Goal: Task Accomplishment & Management: Manage account settings

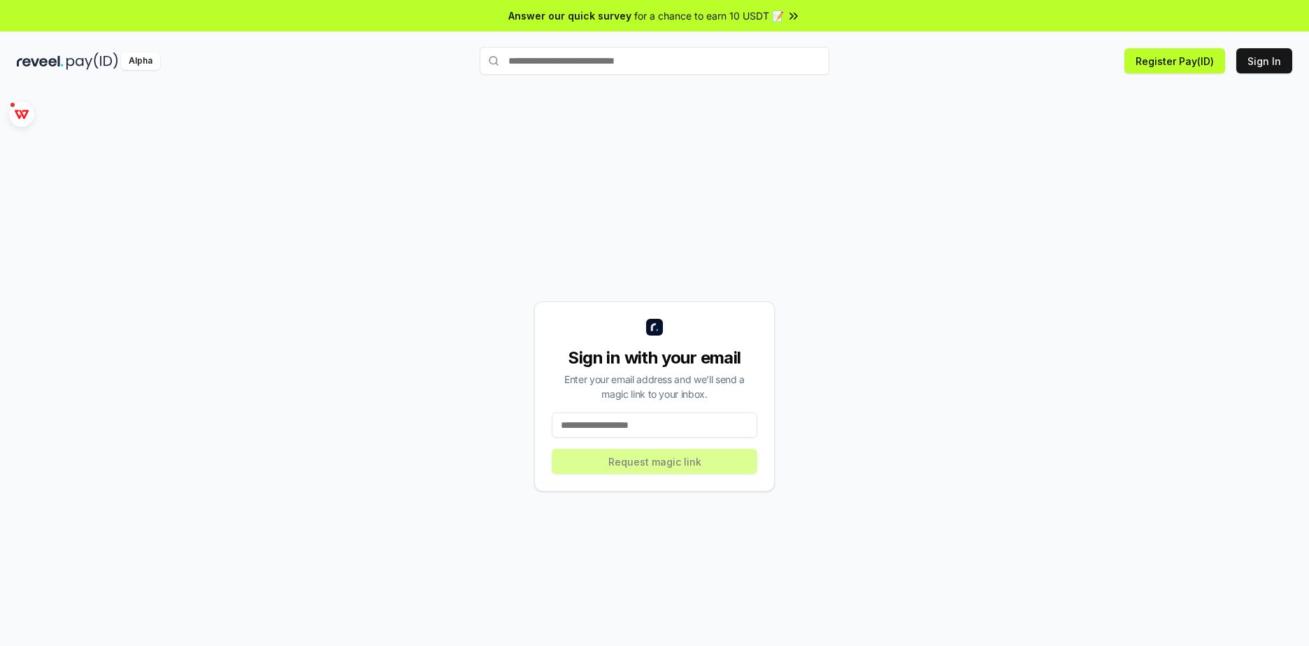
click at [711, 415] on input at bounding box center [655, 425] width 206 height 25
click at [848, 405] on div "Sign in with your email Enter your email address and we’ll send a magic link to…" at bounding box center [655, 396] width 1276 height 579
click at [729, 411] on div "Sign in with your email Enter your email address and we’ll send a magic link to…" at bounding box center [654, 396] width 241 height 190
click at [721, 420] on input at bounding box center [655, 425] width 206 height 25
type input "**********"
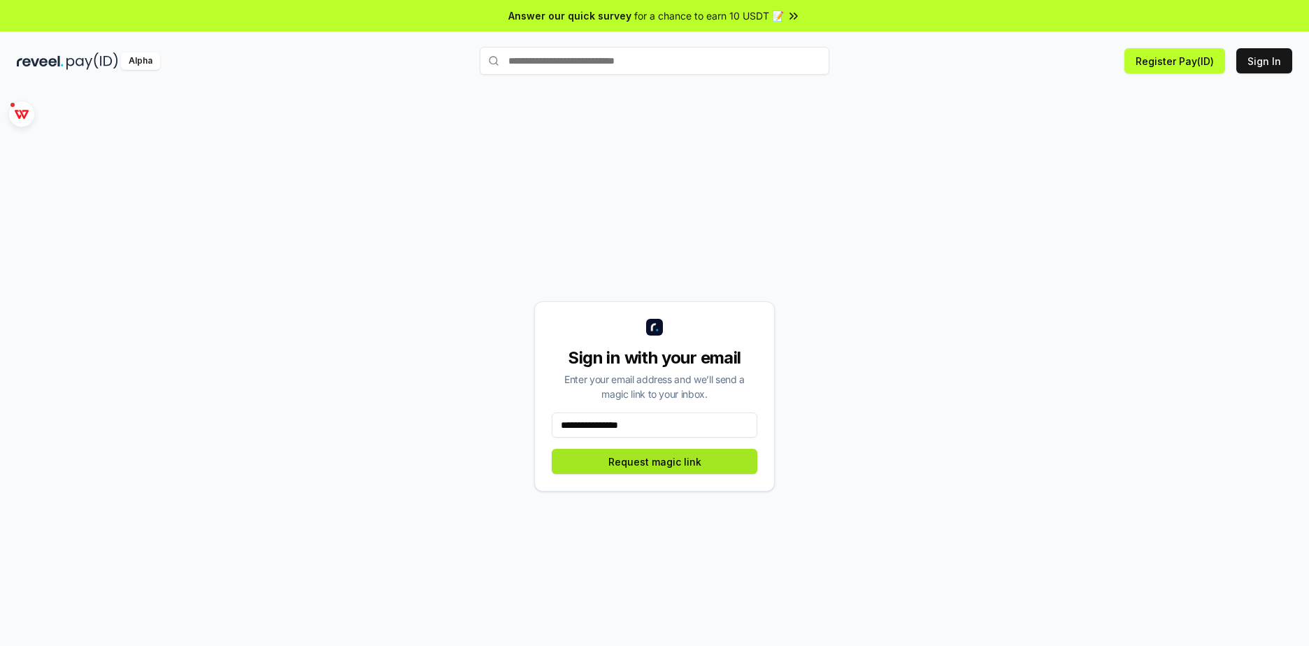
click at [676, 458] on button "Request magic link" at bounding box center [655, 461] width 206 height 25
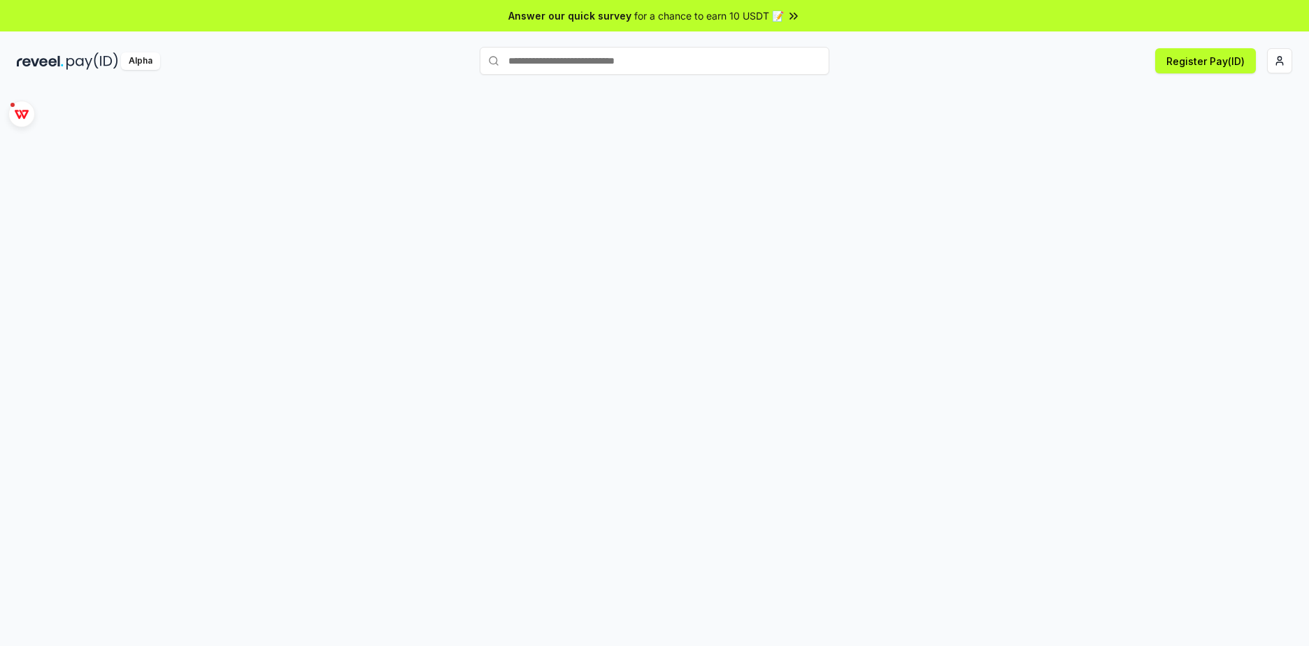
click at [595, 62] on input "text" at bounding box center [655, 61] width 350 height 28
click at [590, 69] on input "text" at bounding box center [655, 61] width 350 height 28
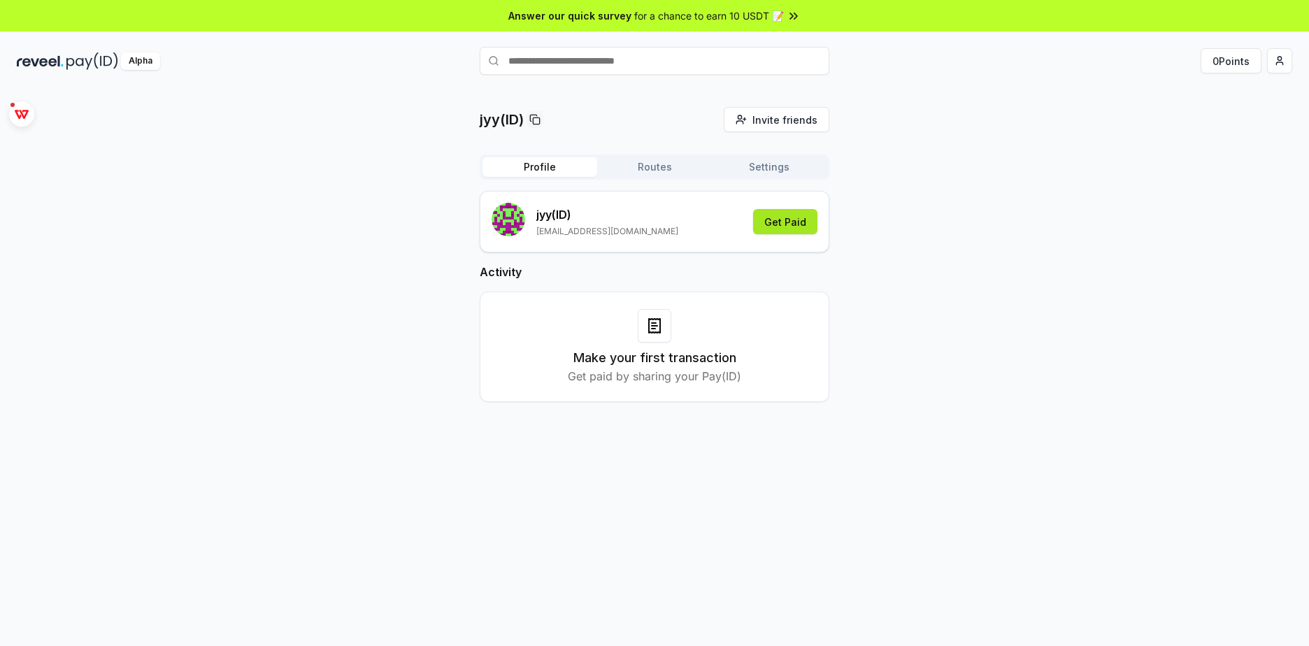
click at [778, 223] on button "Get Paid" at bounding box center [785, 221] width 64 height 25
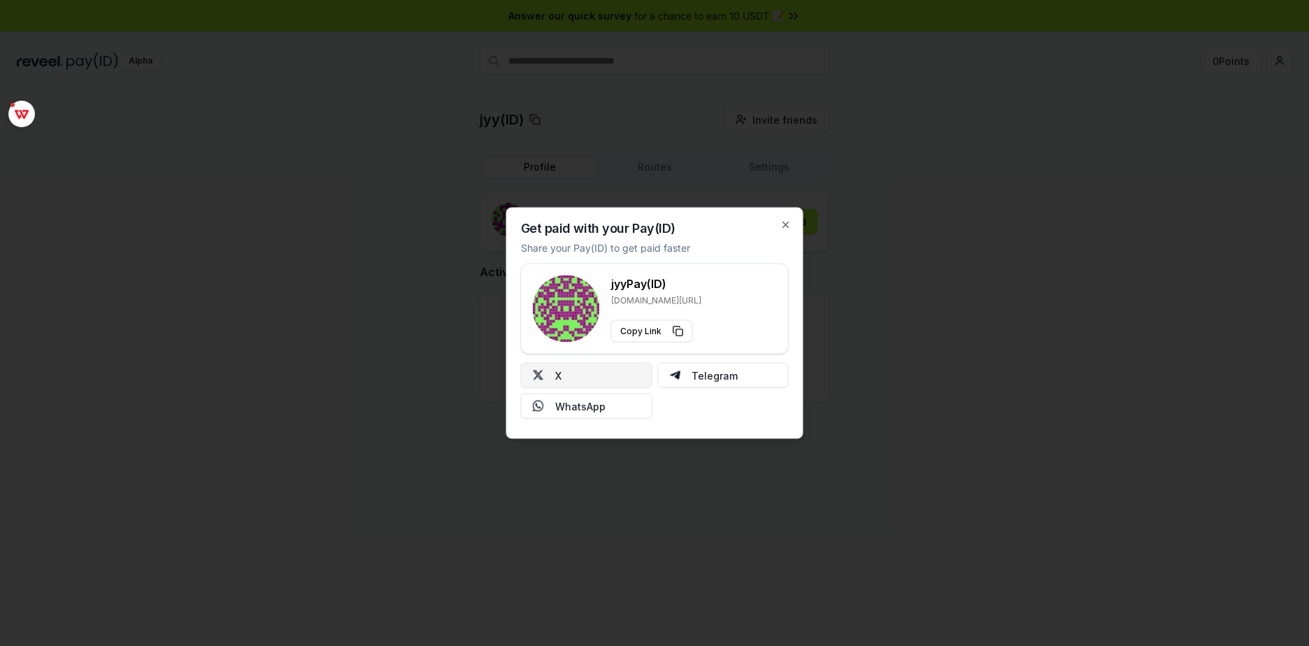
click at [605, 376] on button "X" at bounding box center [586, 375] width 131 height 25
click at [790, 225] on icon "button" at bounding box center [786, 225] width 11 height 11
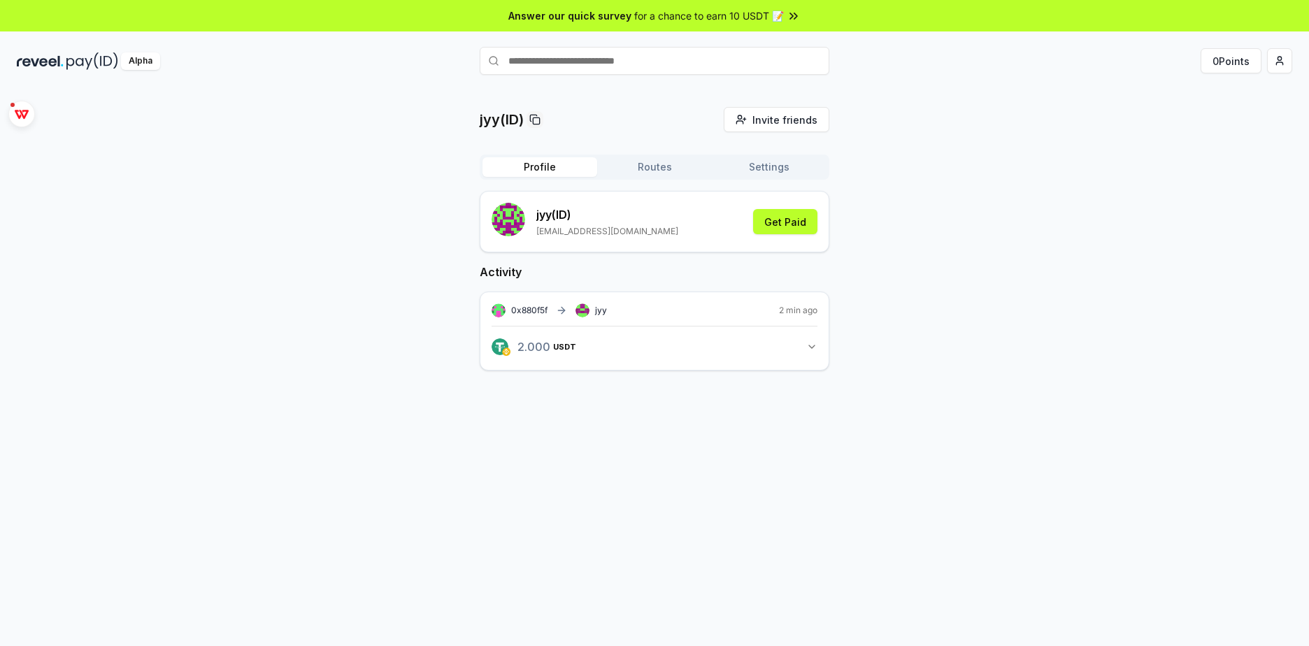
click at [608, 353] on button "2.000 USDT 2 USDT" at bounding box center [655, 347] width 326 height 24
click at [634, 394] on div "jyy View transaction" at bounding box center [655, 400] width 84 height 22
click at [546, 394] on span "USDT" at bounding box center [550, 395] width 24 height 8
click at [646, 404] on link "View transaction" at bounding box center [663, 407] width 55 height 8
click at [674, 162] on button "Routes" at bounding box center [654, 167] width 115 height 20
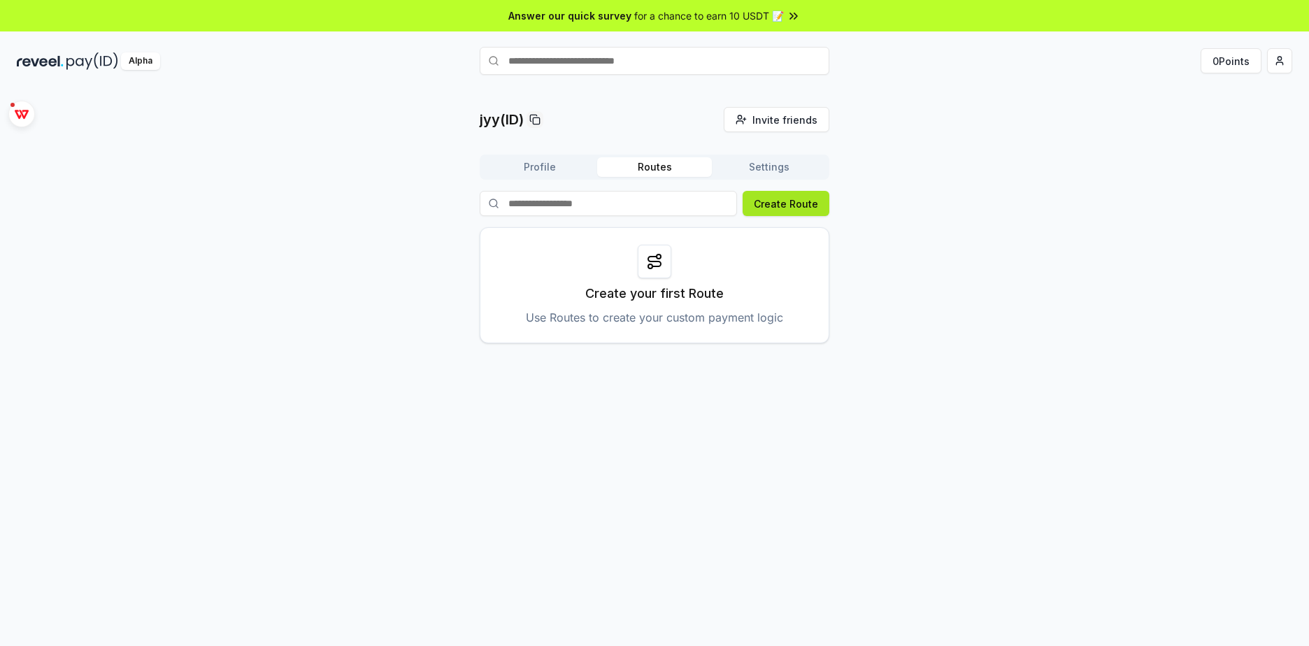
click at [794, 204] on button "Create Route" at bounding box center [786, 203] width 87 height 25
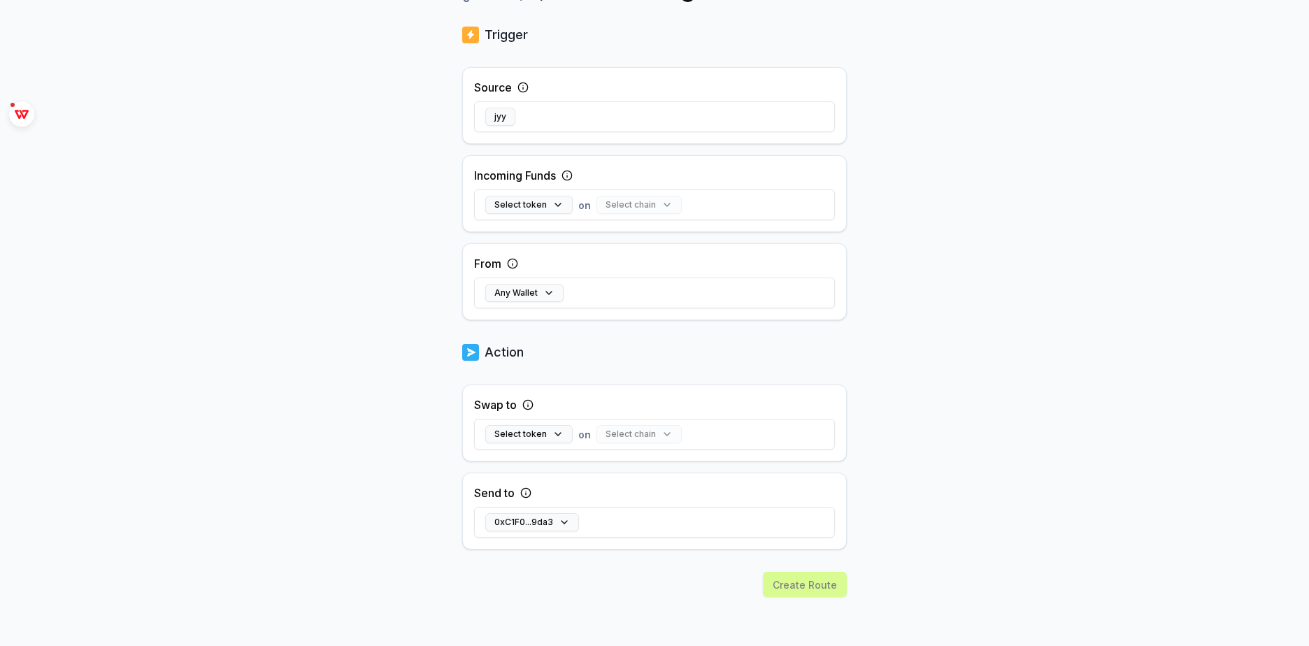
click at [800, 581] on div "Create Route" at bounding box center [654, 609] width 385 height 74
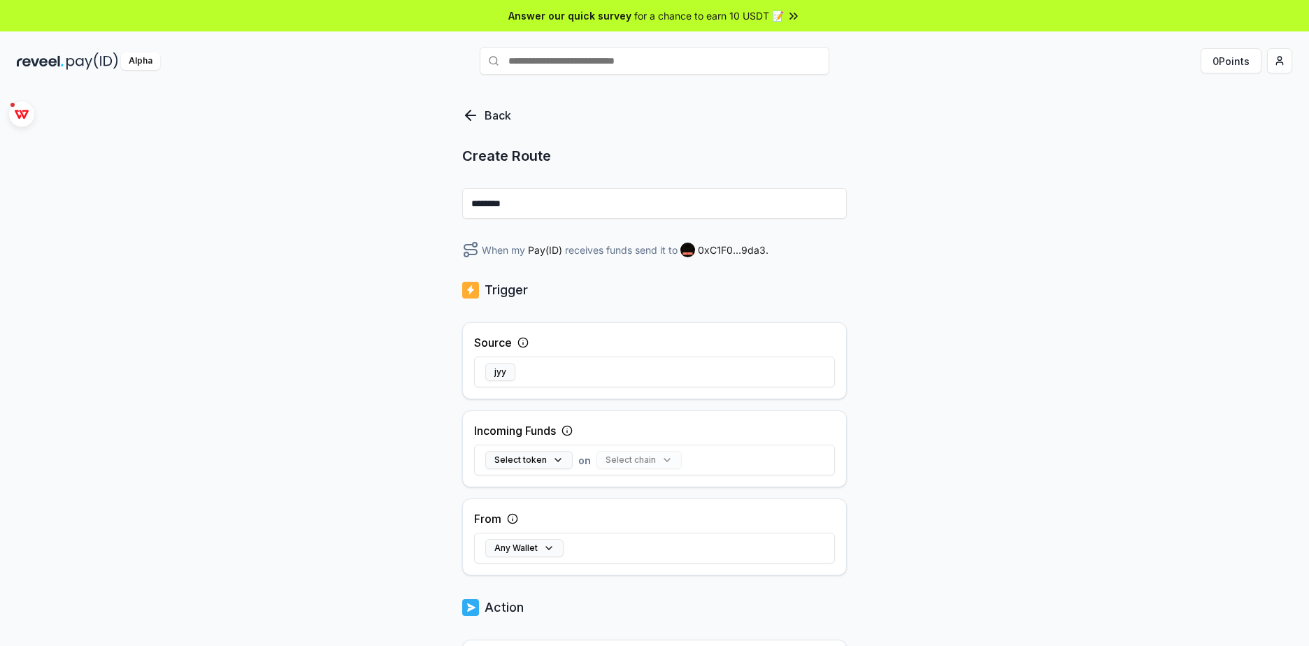
click at [525, 291] on p "Trigger" at bounding box center [506, 290] width 43 height 20
click at [549, 249] on span "Pay(ID)" at bounding box center [545, 250] width 34 height 15
click at [533, 204] on input "********" at bounding box center [654, 203] width 385 height 31
click at [503, 375] on button "jyy" at bounding box center [500, 372] width 30 height 18
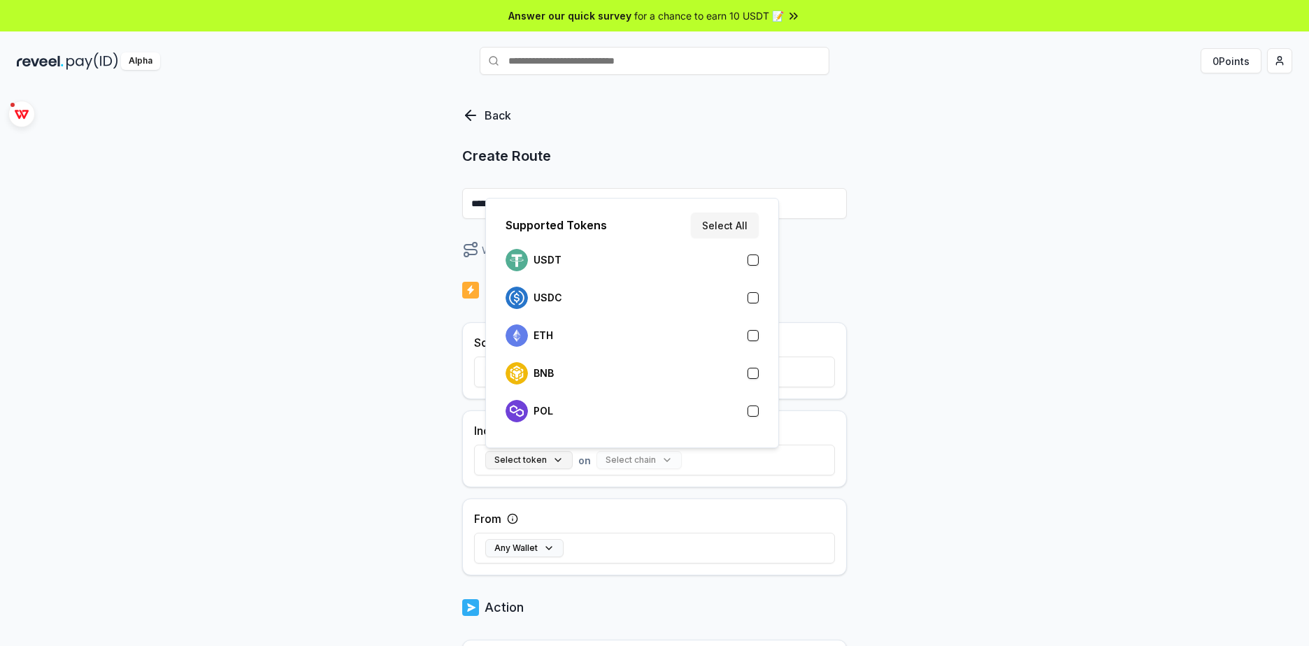
click at [568, 455] on button "Select token" at bounding box center [528, 460] width 87 height 18
click at [726, 249] on div "USDT" at bounding box center [632, 260] width 253 height 22
click at [920, 391] on div "Back Create Route ******** When my Pay(ID) receives USDT on send it to 0xC1F0..…" at bounding box center [654, 382] width 1309 height 607
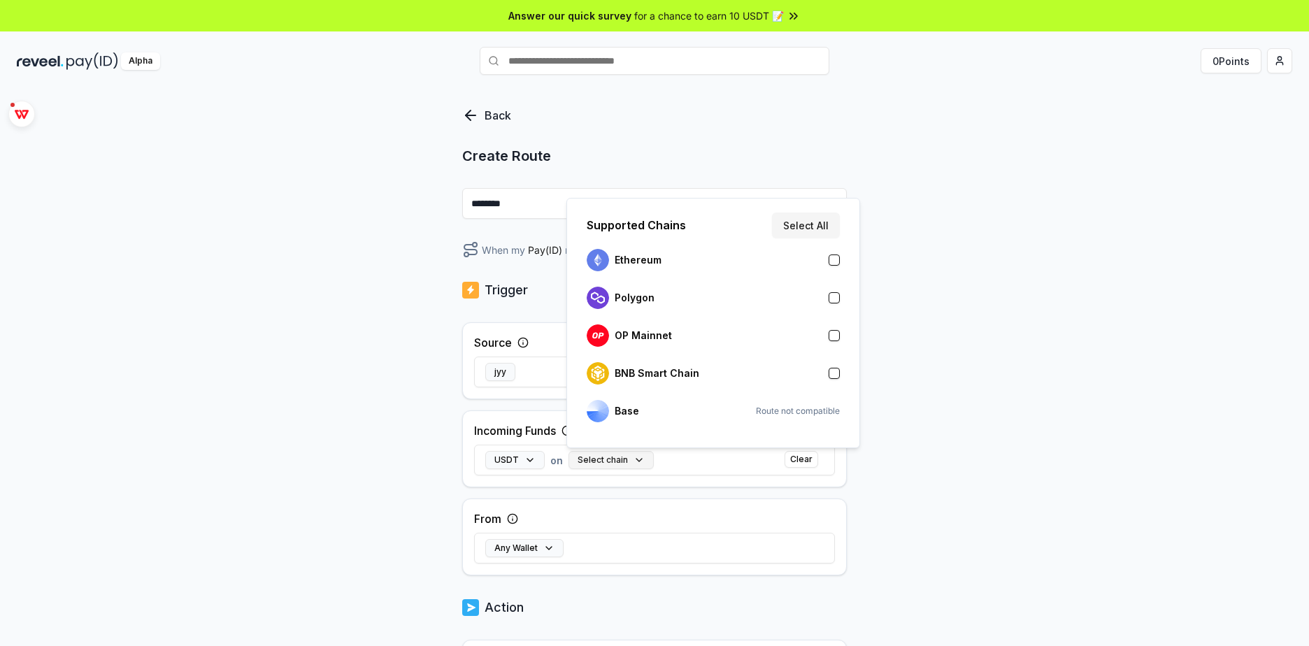
click at [580, 462] on button "Select chain" at bounding box center [611, 460] width 85 height 18
click at [717, 366] on div "BNB Smart Chain" at bounding box center [713, 373] width 253 height 22
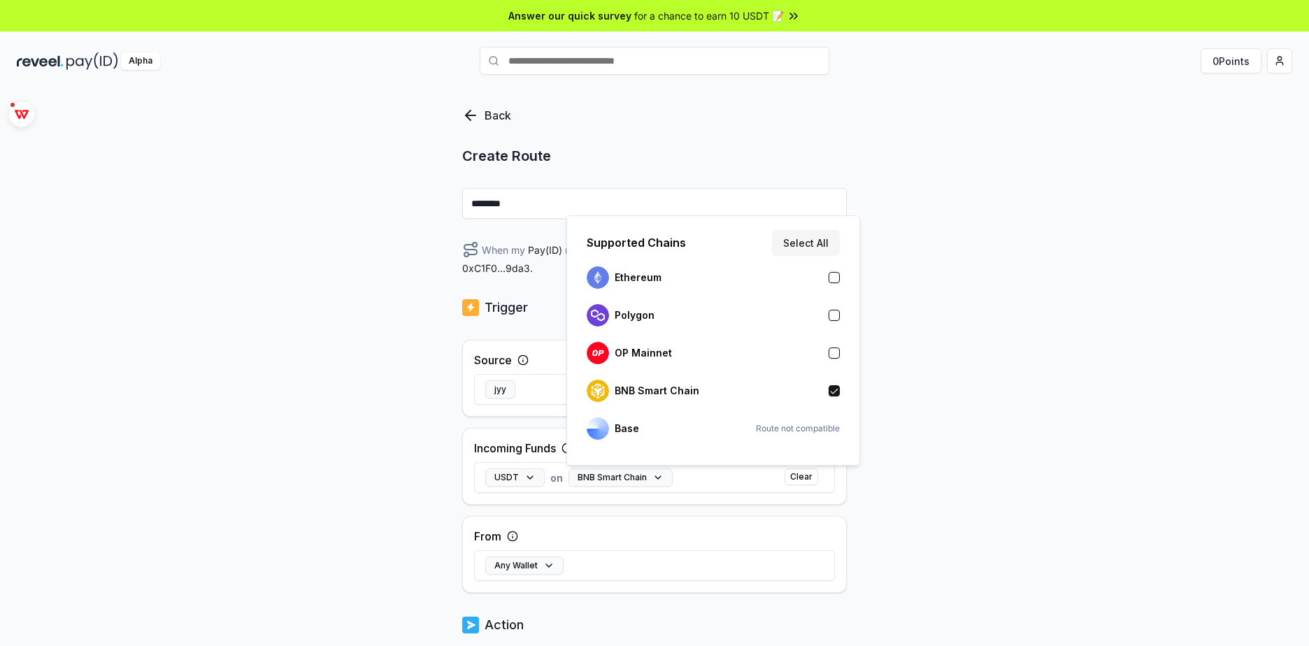
click at [898, 525] on div "Back Create Route ******** When my Pay(ID) receives USDT on BNB Smart Chain sen…" at bounding box center [654, 382] width 1309 height 607
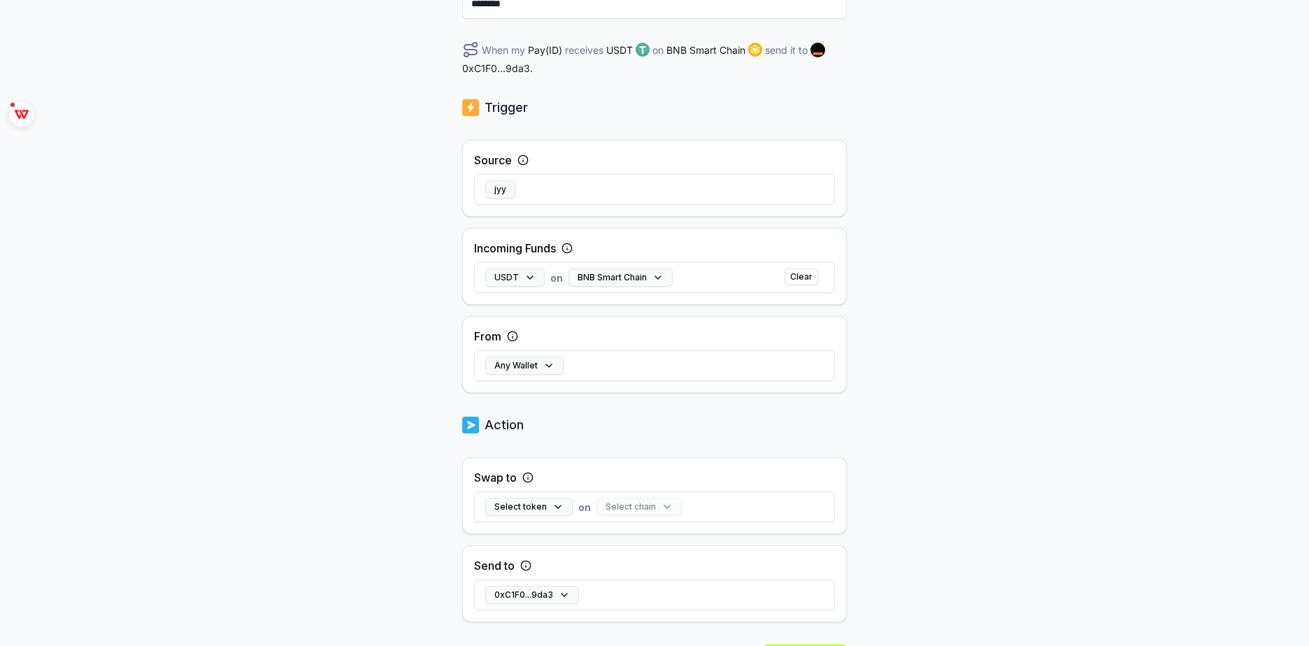
scroll to position [210, 0]
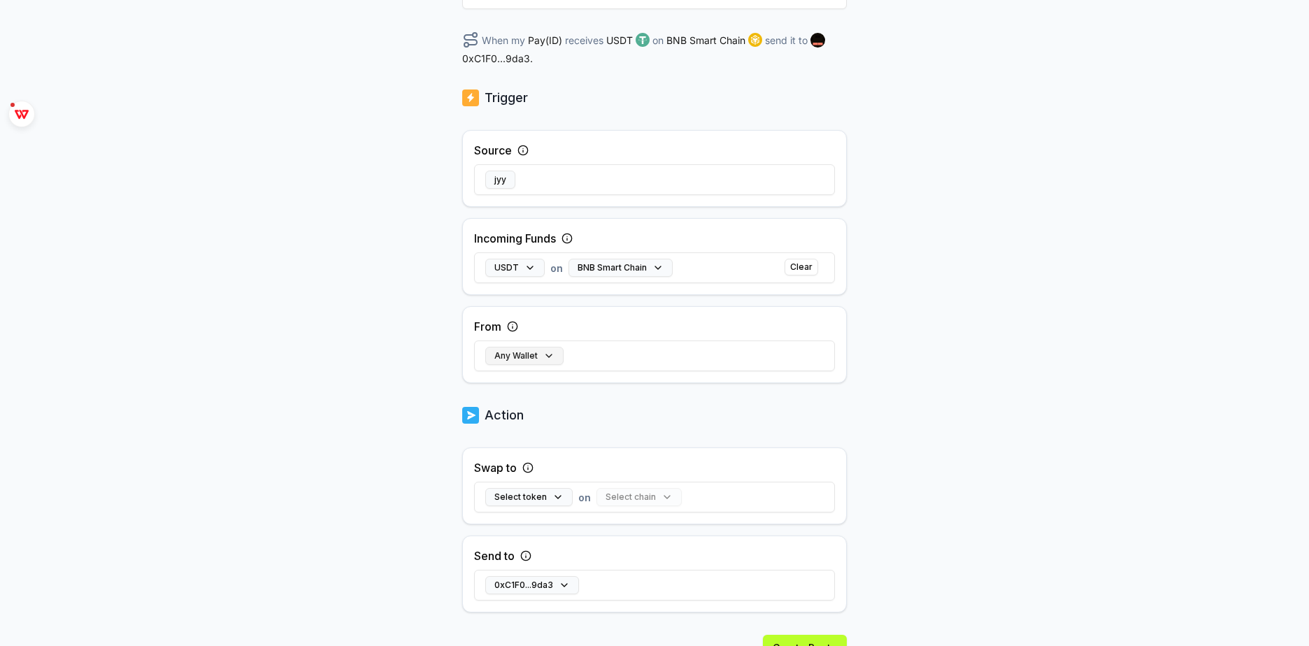
click at [552, 359] on button "Any Wallet" at bounding box center [524, 356] width 78 height 18
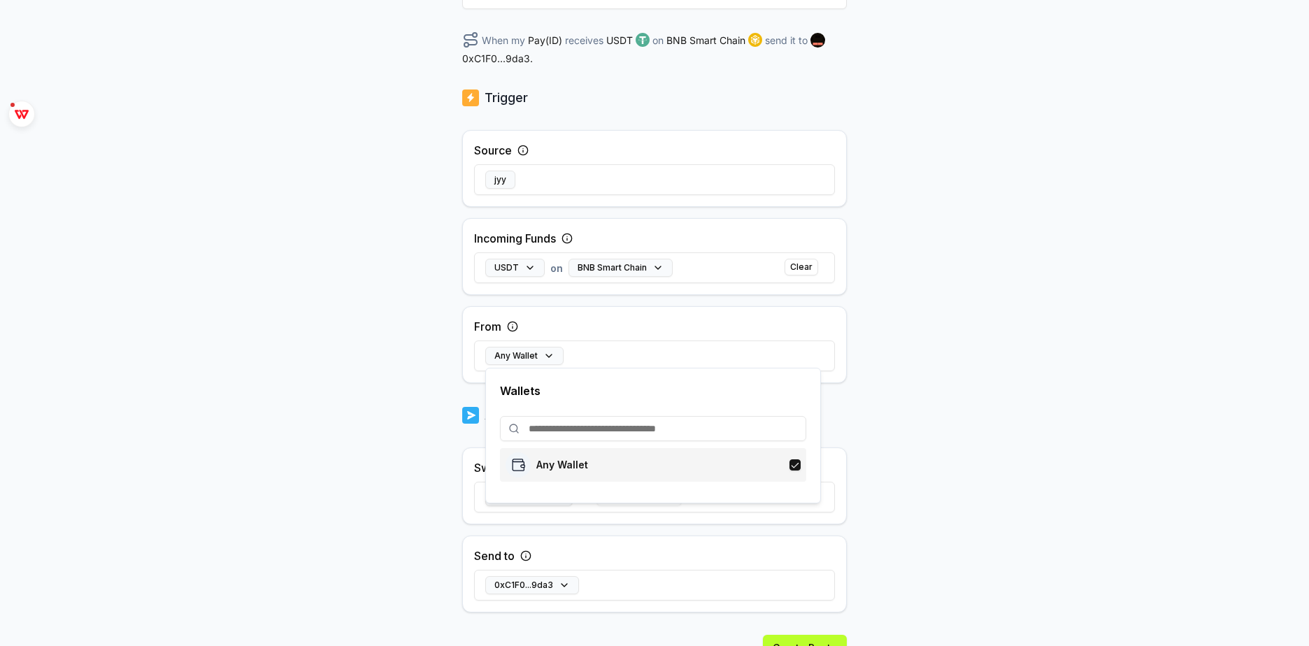
click at [586, 468] on p "Any Wallet" at bounding box center [562, 465] width 52 height 11
click at [999, 479] on body "Answer our quick survey for a chance to earn 10 USDT 📝 Alpha 0 Points Back Crea…" at bounding box center [654, 323] width 1309 height 646
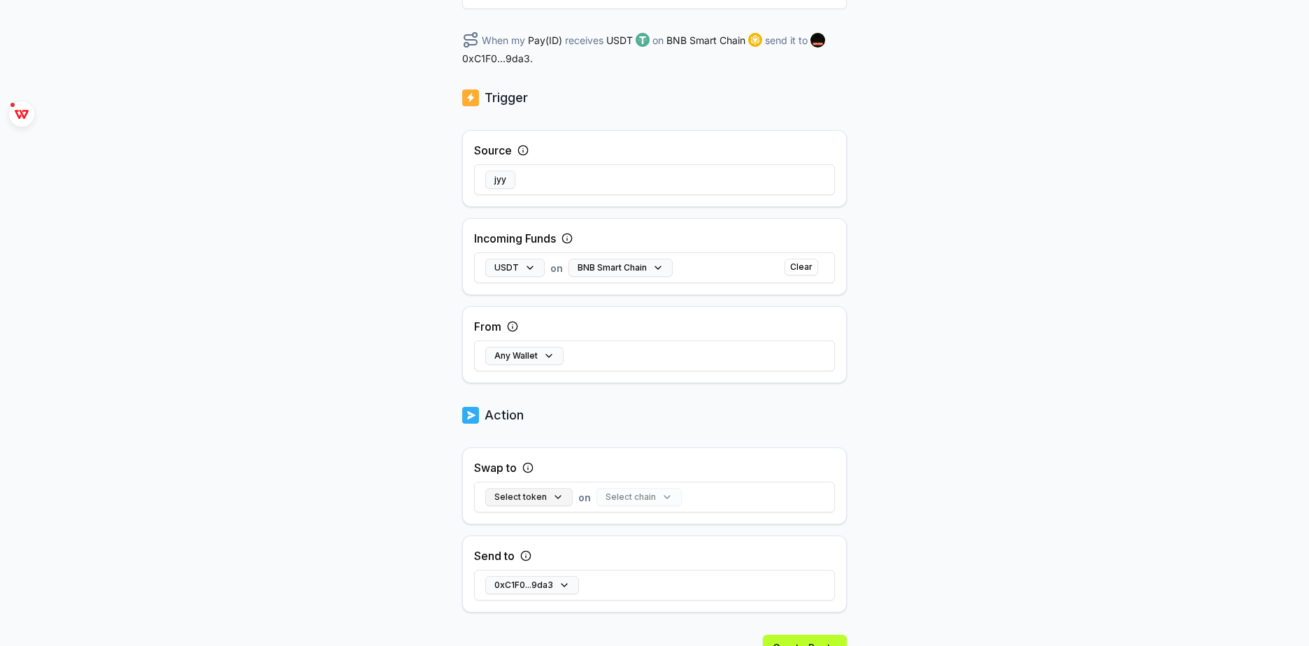
click at [552, 494] on button "Select token" at bounding box center [528, 497] width 87 height 18
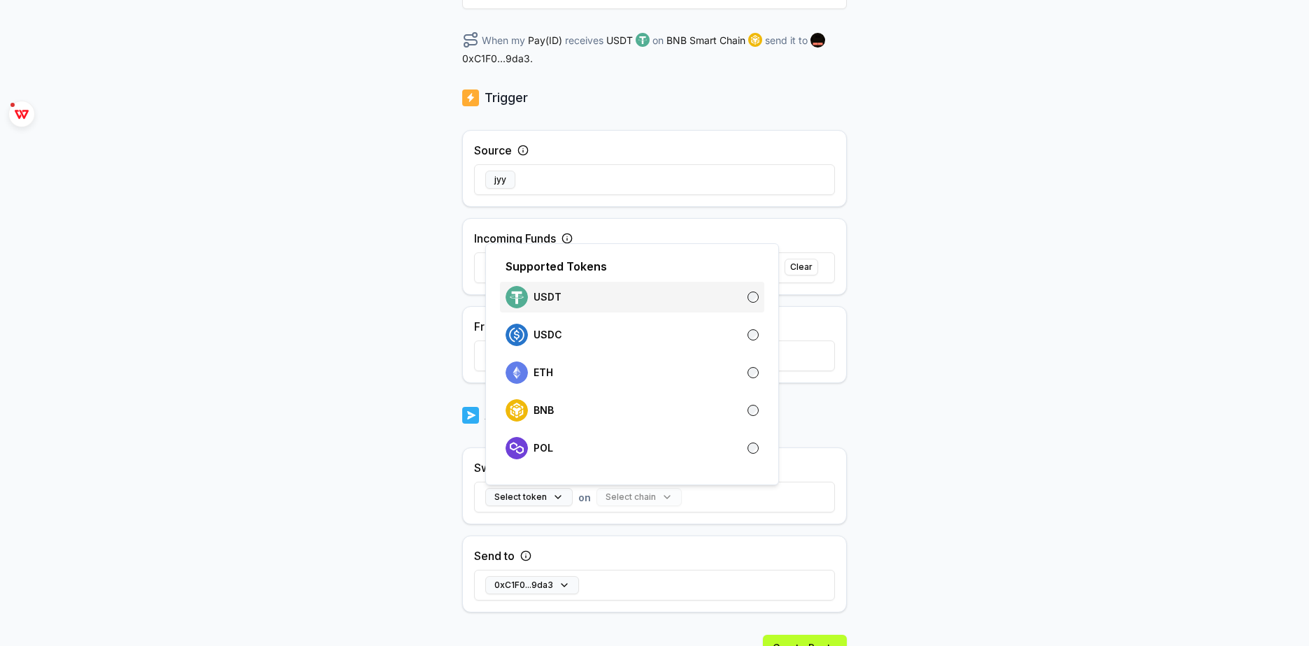
click at [611, 297] on div "USDT" at bounding box center [632, 297] width 253 height 22
click at [909, 490] on body "Answer our quick survey for a chance to earn 10 USDT 📝 Alpha 0 Points Back Crea…" at bounding box center [654, 323] width 1309 height 646
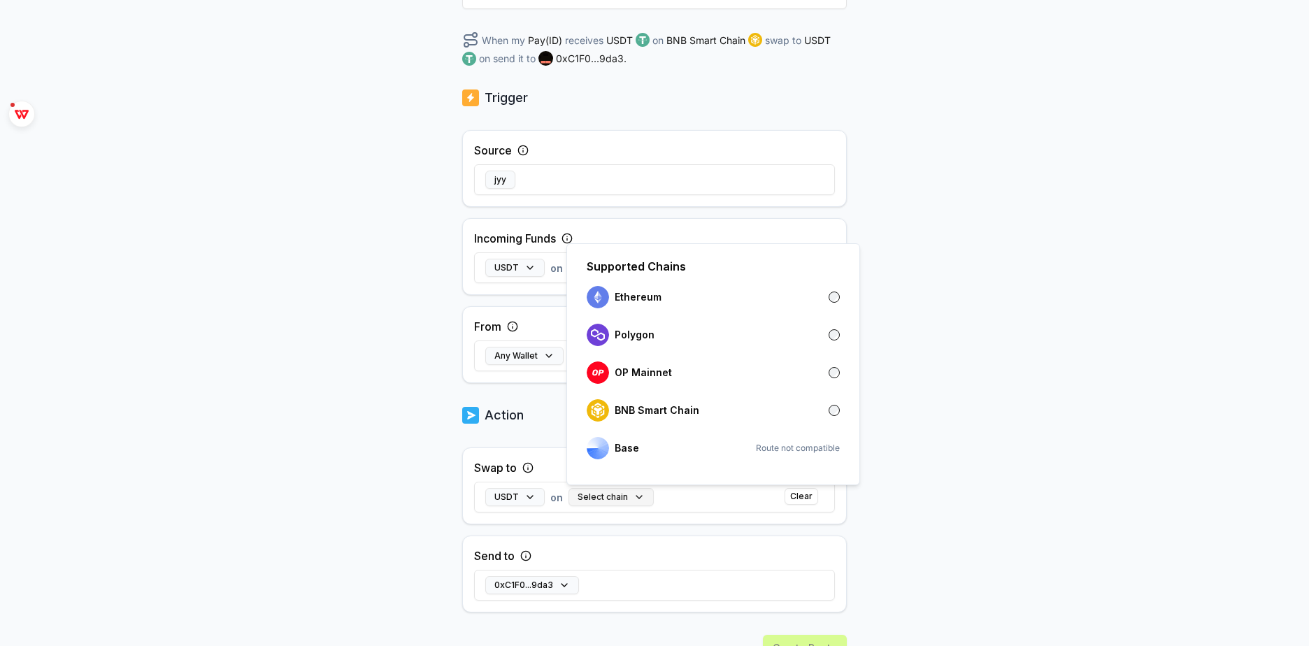
click at [636, 497] on button "Select chain" at bounding box center [611, 497] width 85 height 18
click at [674, 404] on div "BNB Smart Chain" at bounding box center [643, 410] width 113 height 22
click at [542, 591] on button "0xC1F0...9da3" at bounding box center [532, 585] width 94 height 18
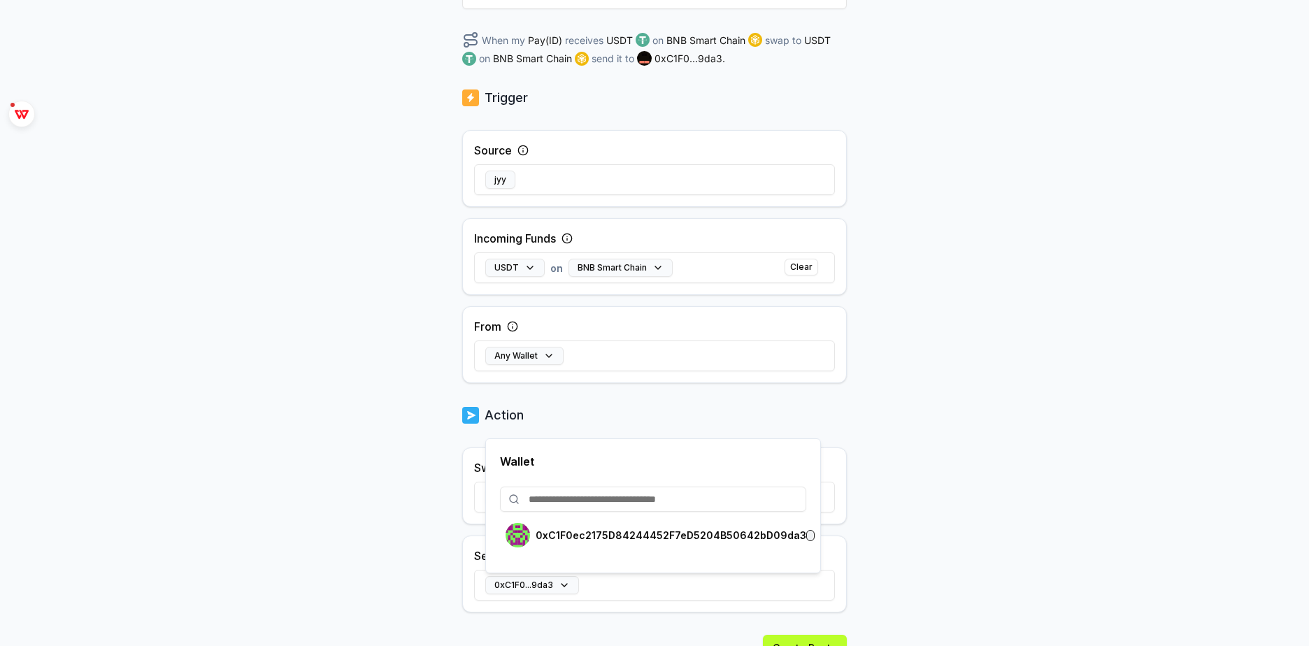
click at [883, 562] on body "Answer our quick survey for a chance to earn 10 USDT 📝 Alpha 0 Points Back Crea…" at bounding box center [654, 323] width 1309 height 646
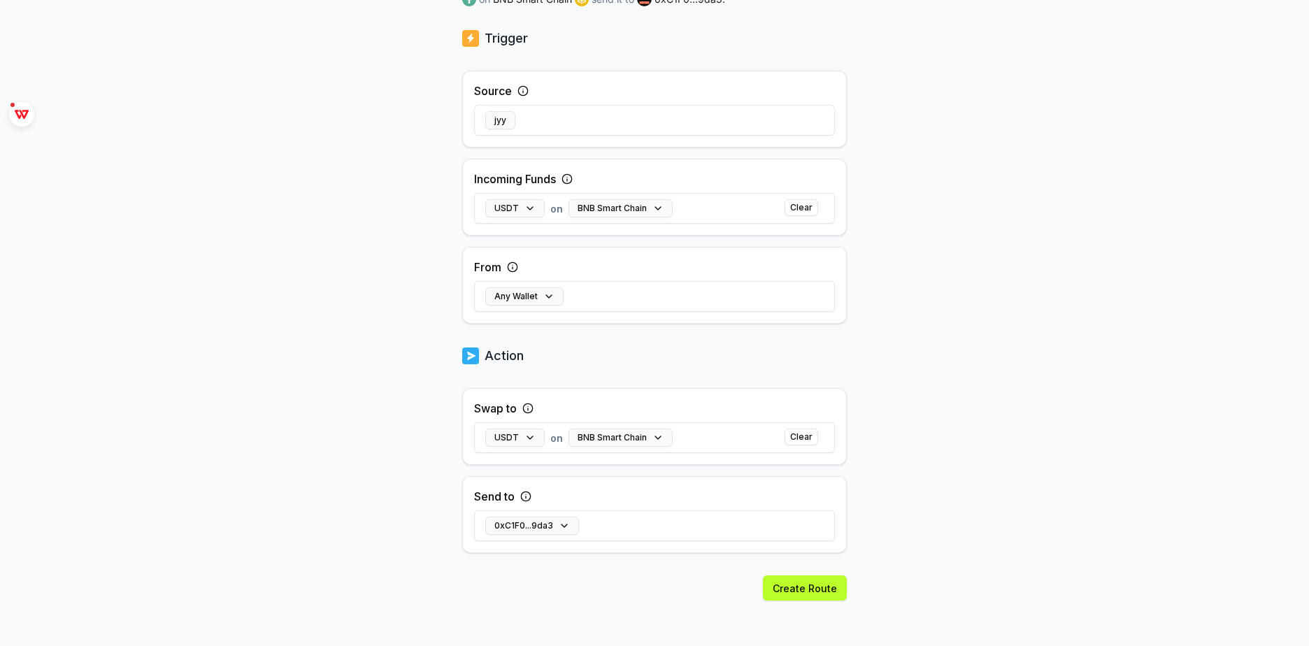
scroll to position [273, 0]
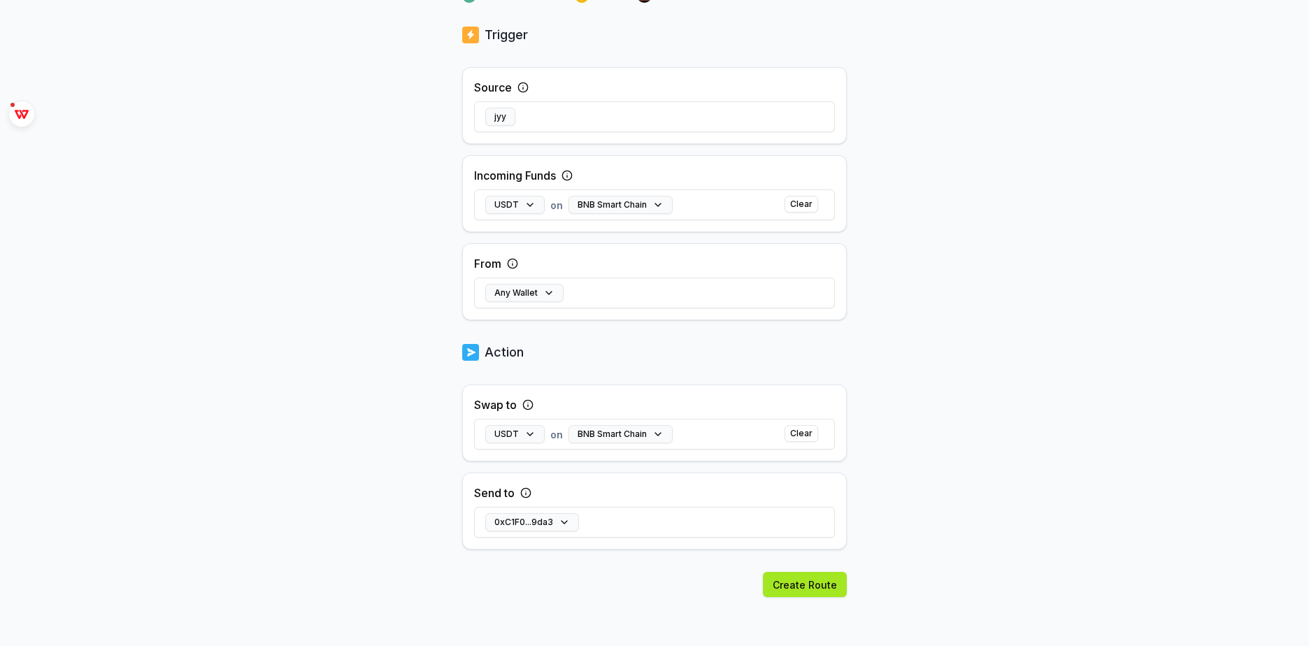
click at [823, 572] on button "Create Route" at bounding box center [805, 584] width 84 height 25
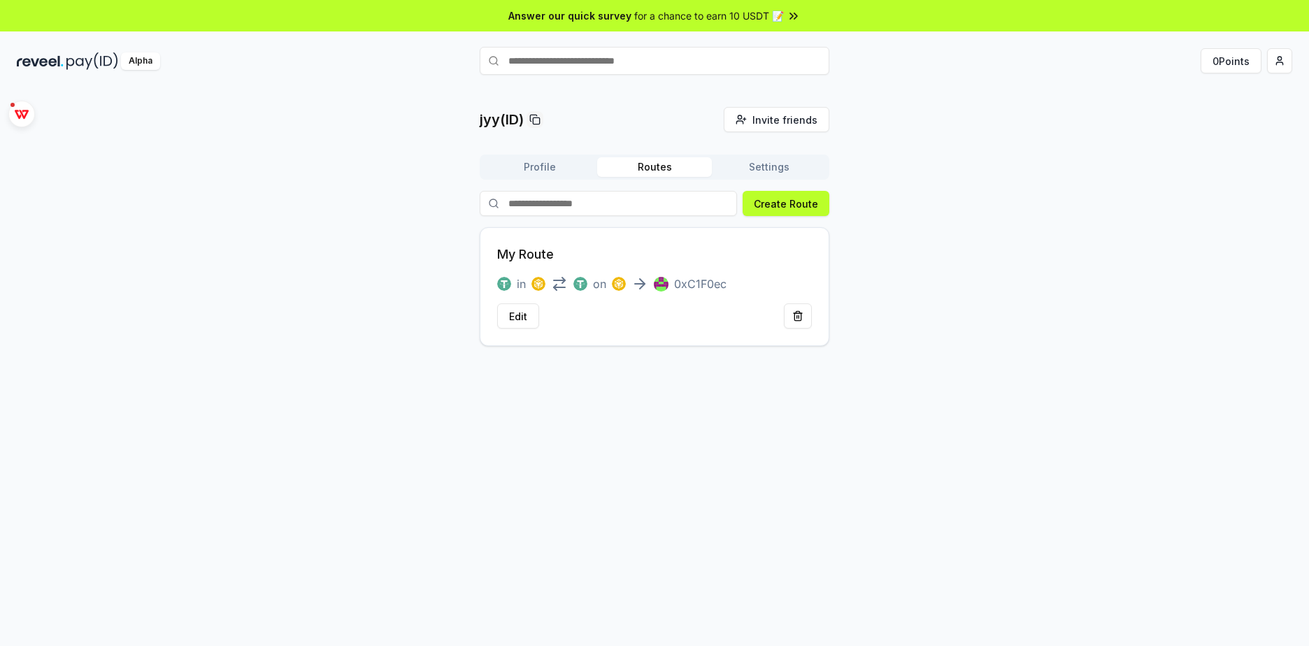
click at [743, 163] on button "Settings" at bounding box center [769, 167] width 115 height 20
click at [661, 163] on button "Routes" at bounding box center [654, 167] width 115 height 20
click at [582, 173] on button "Profile" at bounding box center [540, 167] width 115 height 20
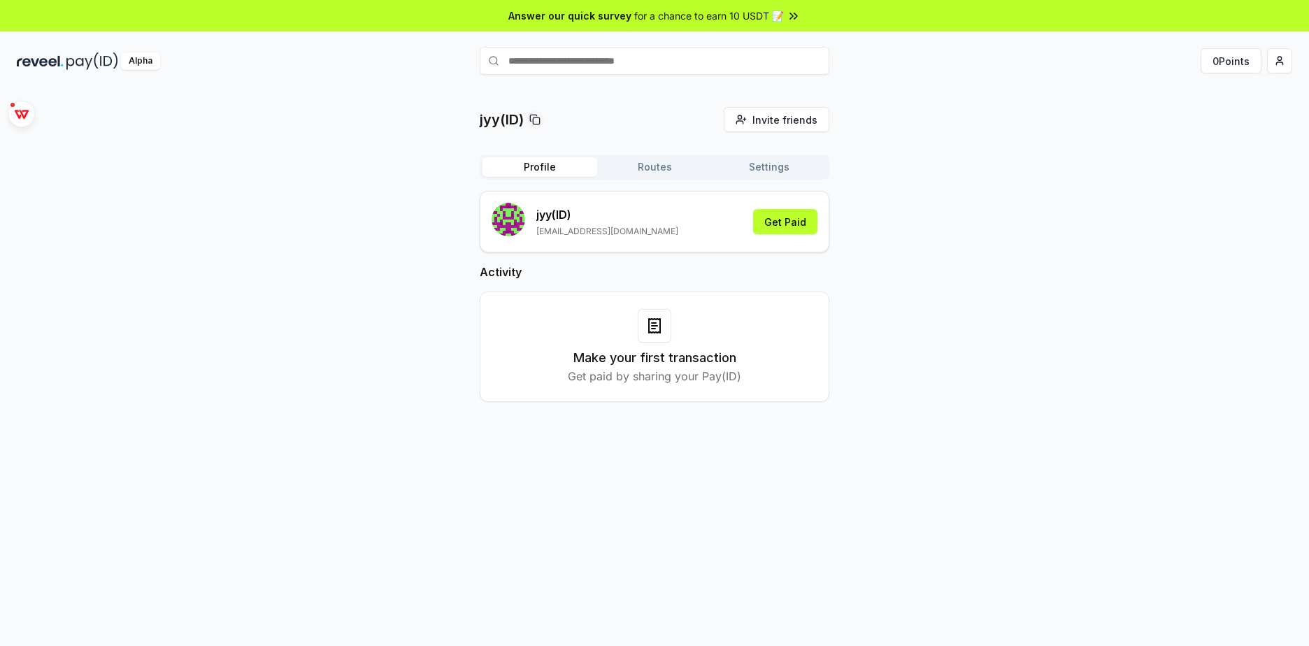
click at [650, 172] on button "Routes" at bounding box center [654, 167] width 115 height 20
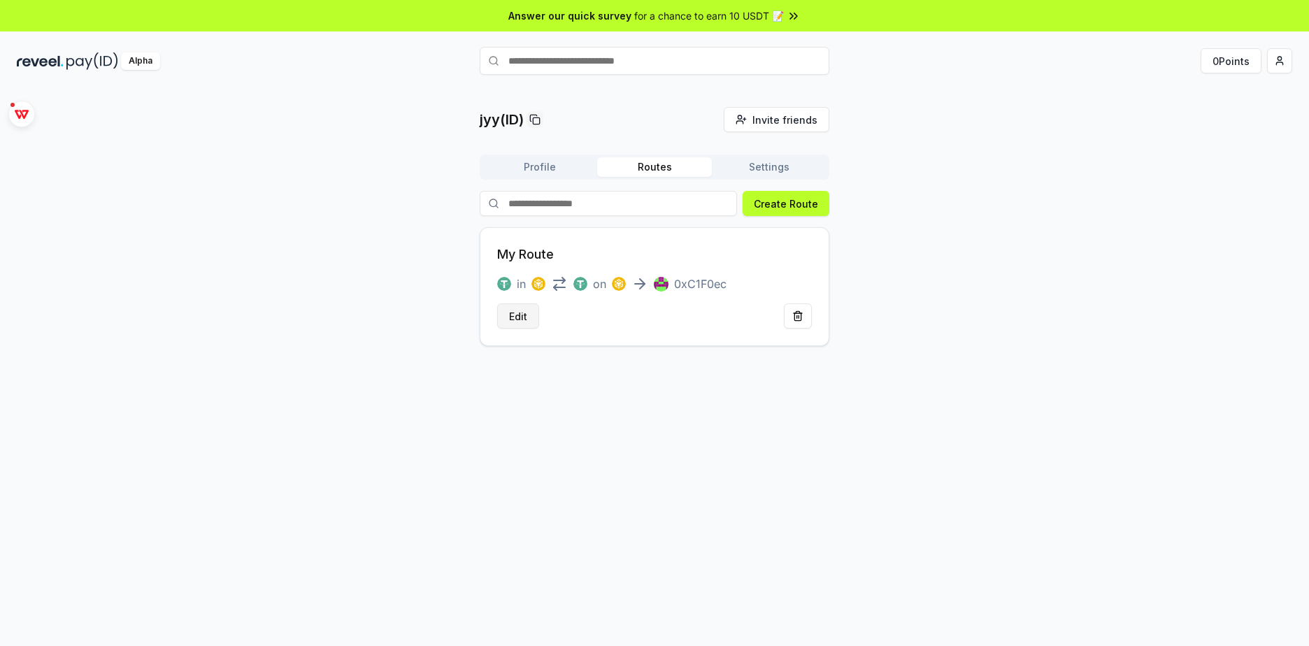
click at [515, 318] on button "Edit" at bounding box center [518, 316] width 42 height 25
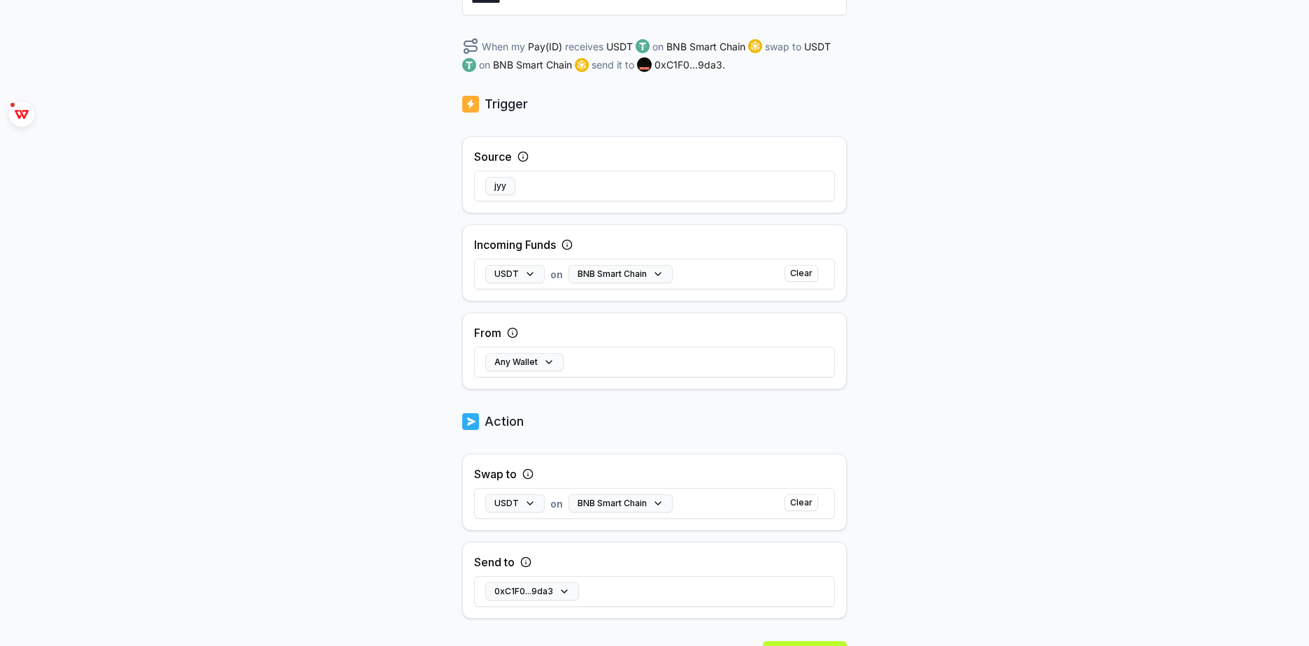
scroll to position [273, 0]
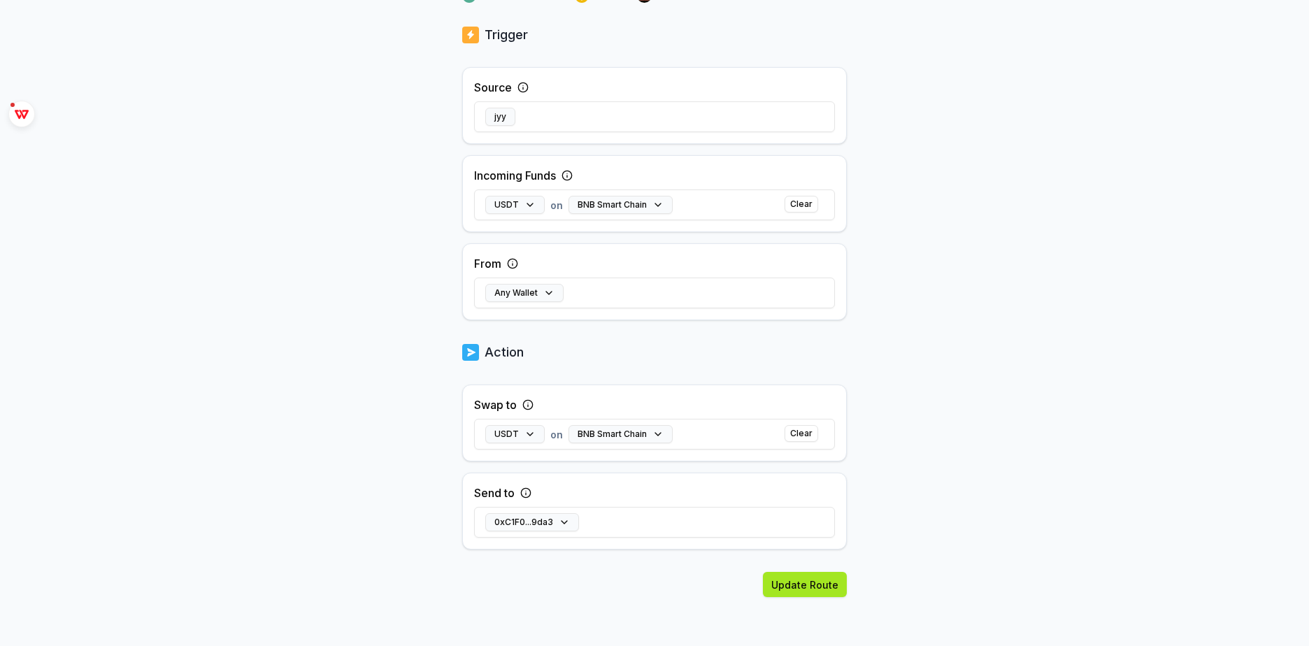
click at [812, 587] on button "Update Route" at bounding box center [805, 584] width 84 height 25
click at [800, 436] on button "Clear" at bounding box center [802, 433] width 34 height 17
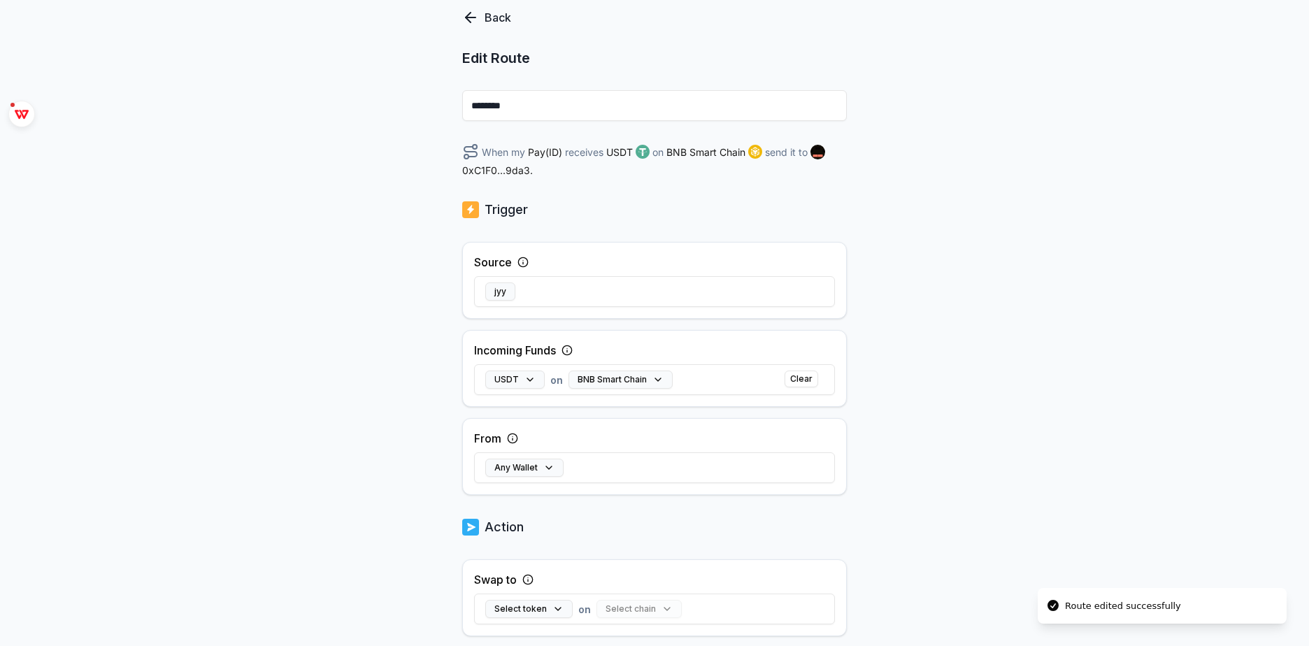
scroll to position [0, 0]
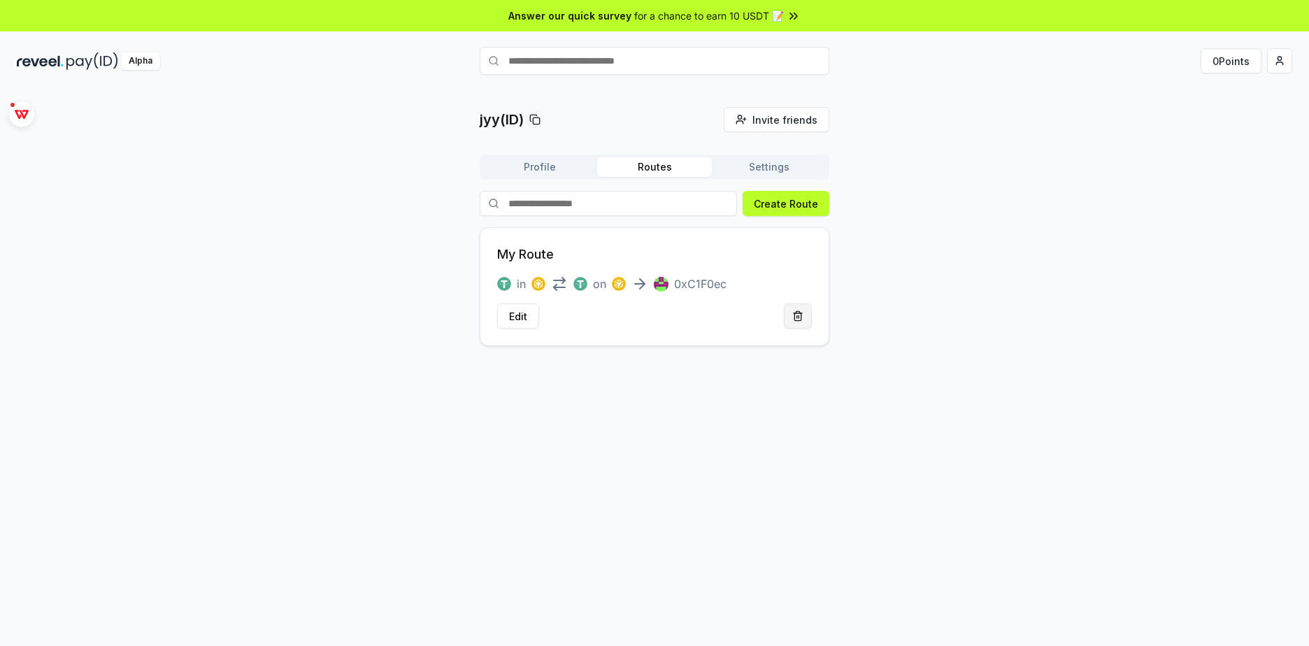
click at [790, 325] on button at bounding box center [798, 316] width 28 height 25
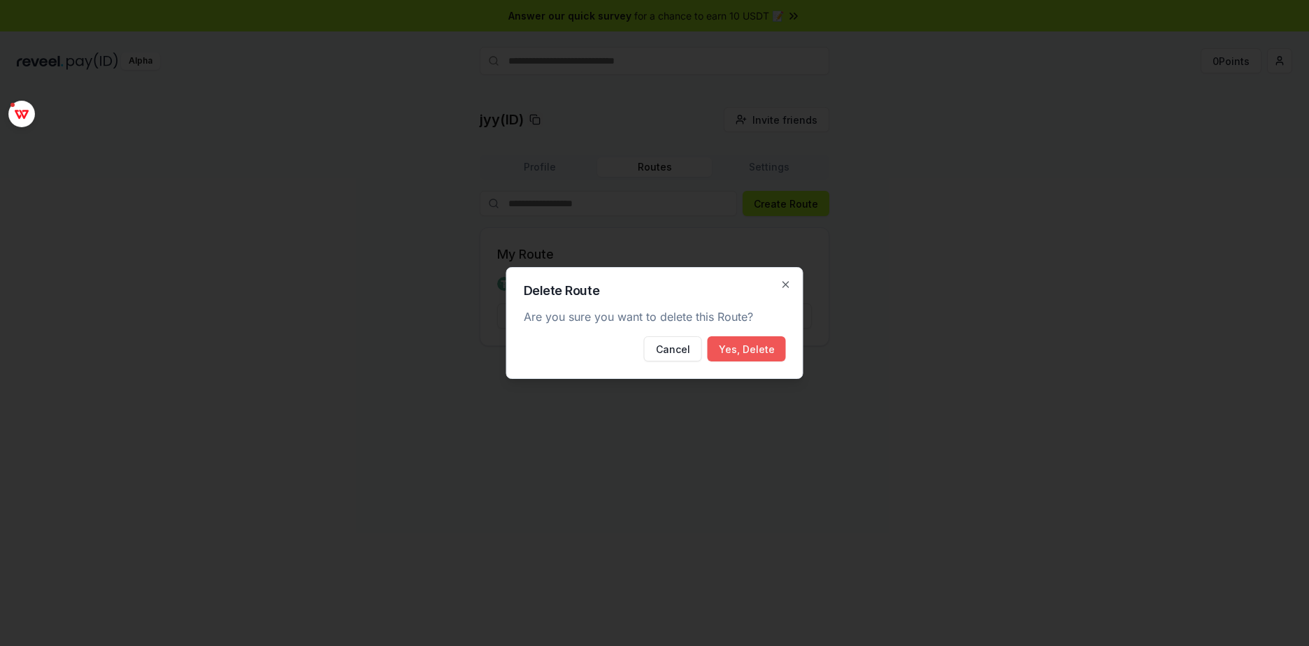
click at [767, 351] on button "Yes, Delete" at bounding box center [747, 348] width 78 height 25
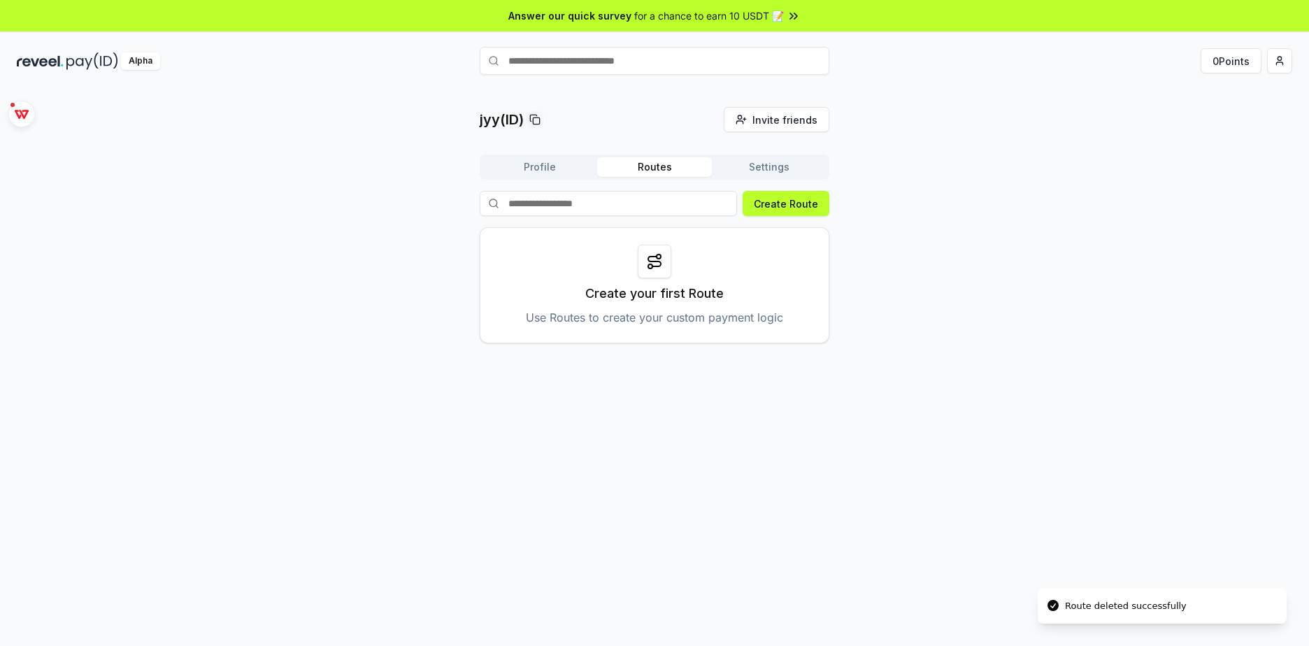
click at [899, 369] on div "jyy(ID) Invite friends Invite Profile Routes Settings Create Route Create your …" at bounding box center [654, 382] width 1309 height 607
click at [759, 166] on button "Settings" at bounding box center [769, 167] width 115 height 20
click at [655, 169] on button "Routes" at bounding box center [654, 167] width 115 height 20
click at [562, 164] on button "Profile" at bounding box center [540, 167] width 115 height 20
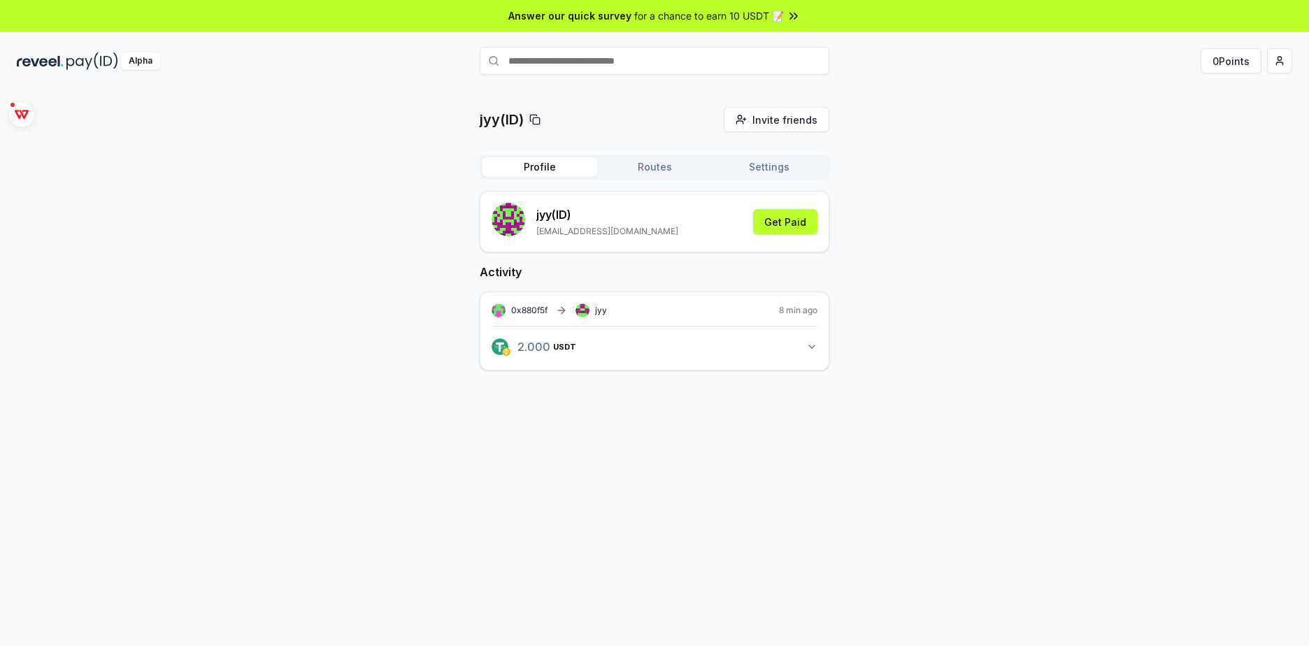
click at [614, 347] on button "2.000 USDT 2 USDT" at bounding box center [655, 347] width 326 height 24
click at [788, 215] on button "Get Paid" at bounding box center [785, 221] width 64 height 25
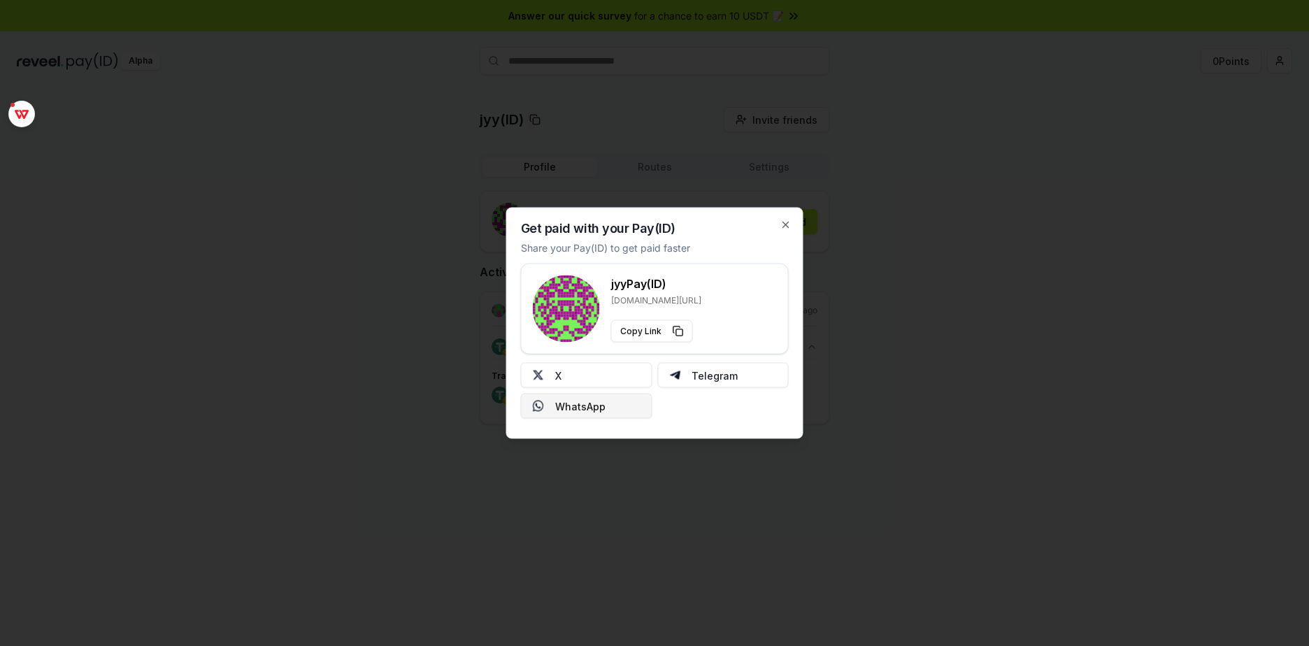
click at [557, 396] on button "WhatsApp" at bounding box center [586, 406] width 131 height 25
click at [625, 385] on button "X" at bounding box center [586, 375] width 131 height 25
